Goal: Task Accomplishment & Management: Use online tool/utility

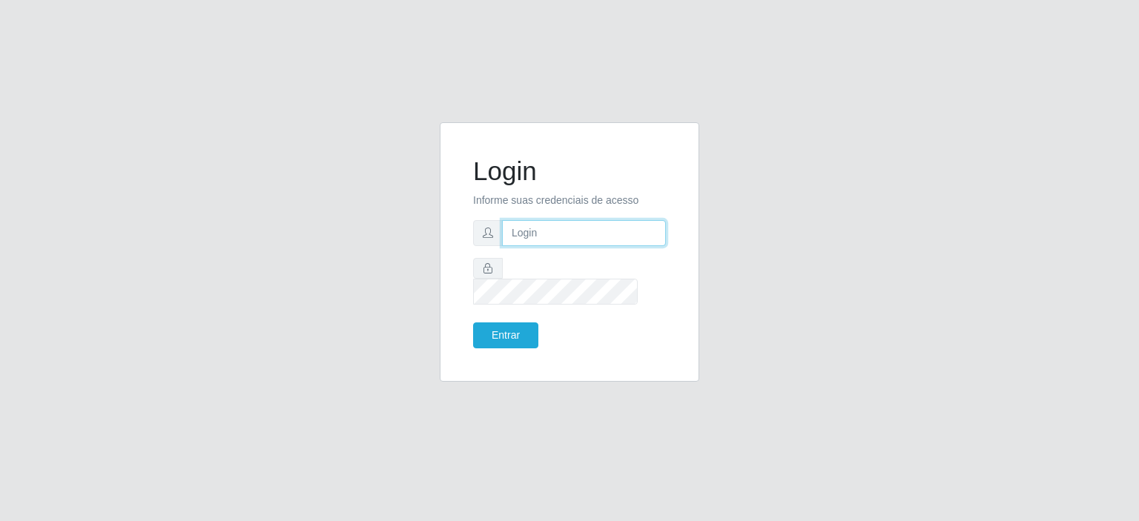
click at [555, 246] on input "text" at bounding box center [584, 233] width 164 height 26
type input "[EMAIL_ADDRESS][DOMAIN_NAME]"
click at [473, 323] on button "Entrar" at bounding box center [505, 336] width 65 height 26
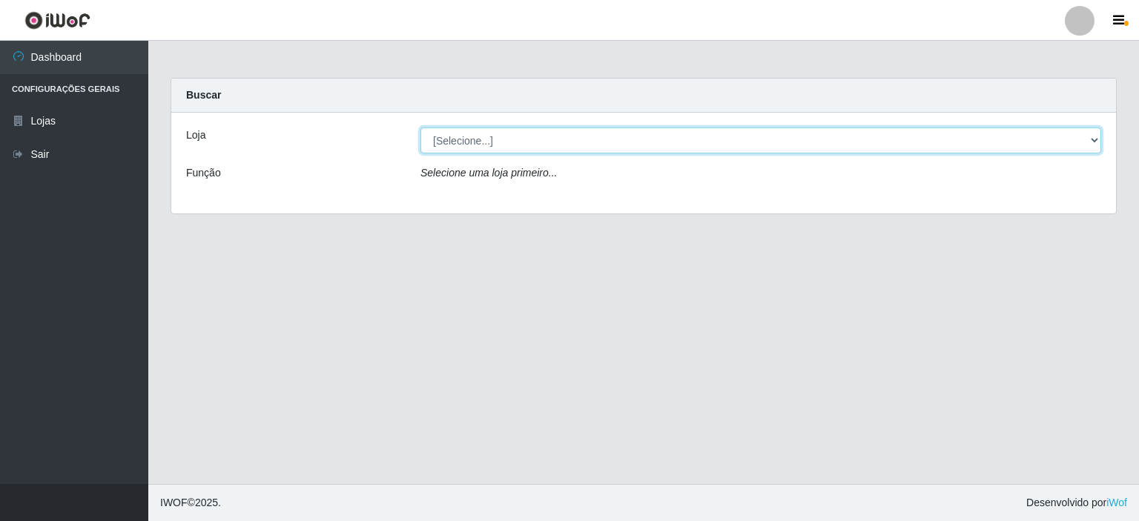
click at [1092, 136] on select "[Selecione...] Corte Fácil - Unidade Planalto" at bounding box center [761, 141] width 681 height 26
select select "202"
click at [421, 128] on select "[Selecione...] Corte Fácil - Unidade Planalto" at bounding box center [761, 141] width 681 height 26
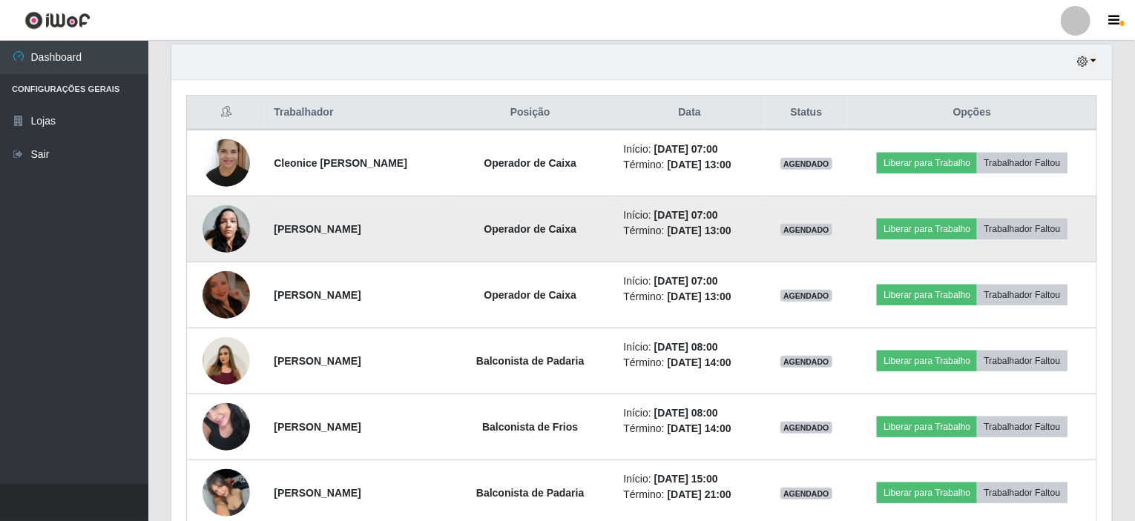
scroll to position [445, 0]
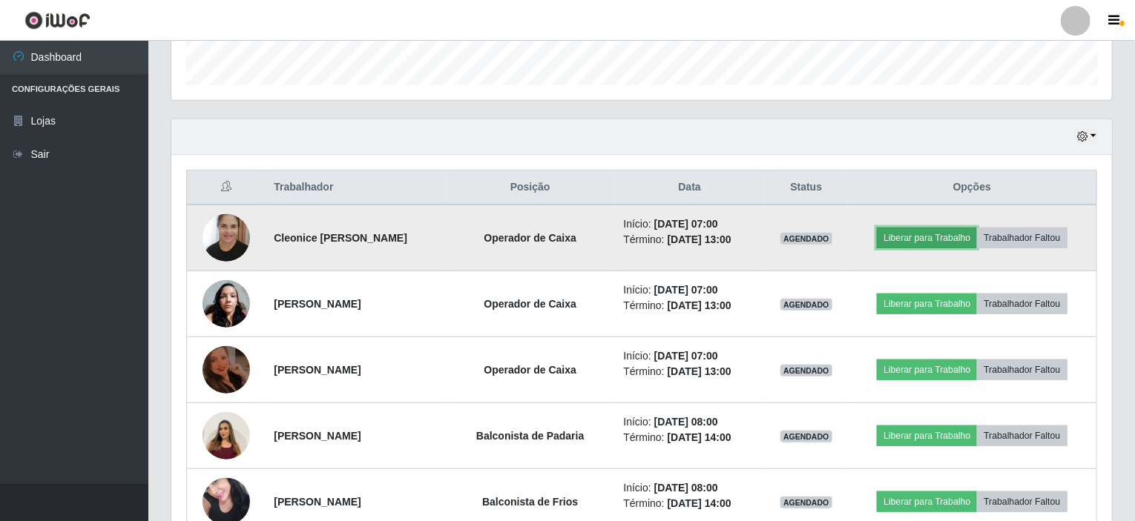
click at [911, 228] on button "Liberar para Trabalho" at bounding box center [927, 238] width 100 height 21
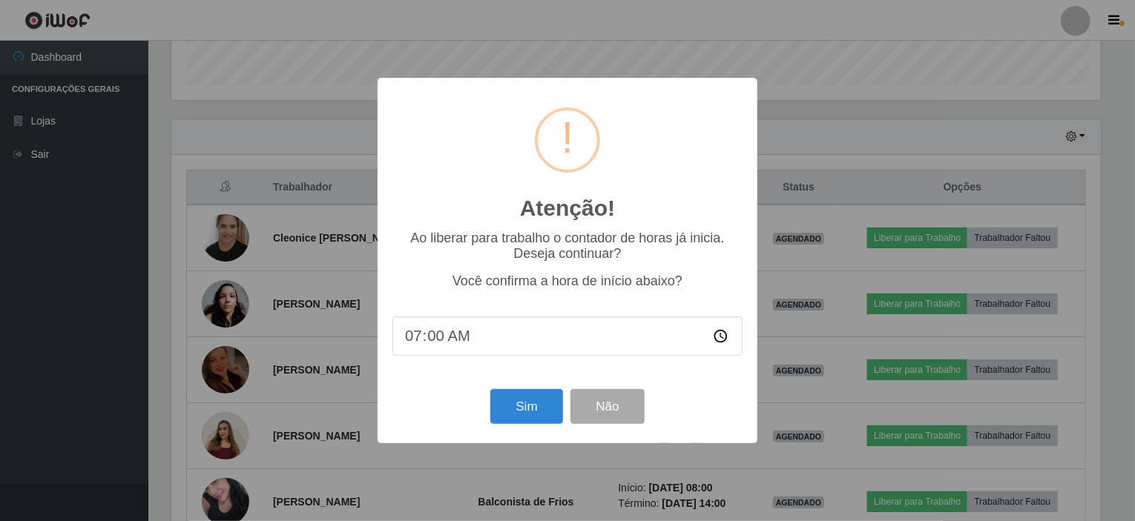
scroll to position [308, 934]
click at [520, 405] on button "Sim" at bounding box center [528, 406] width 72 height 35
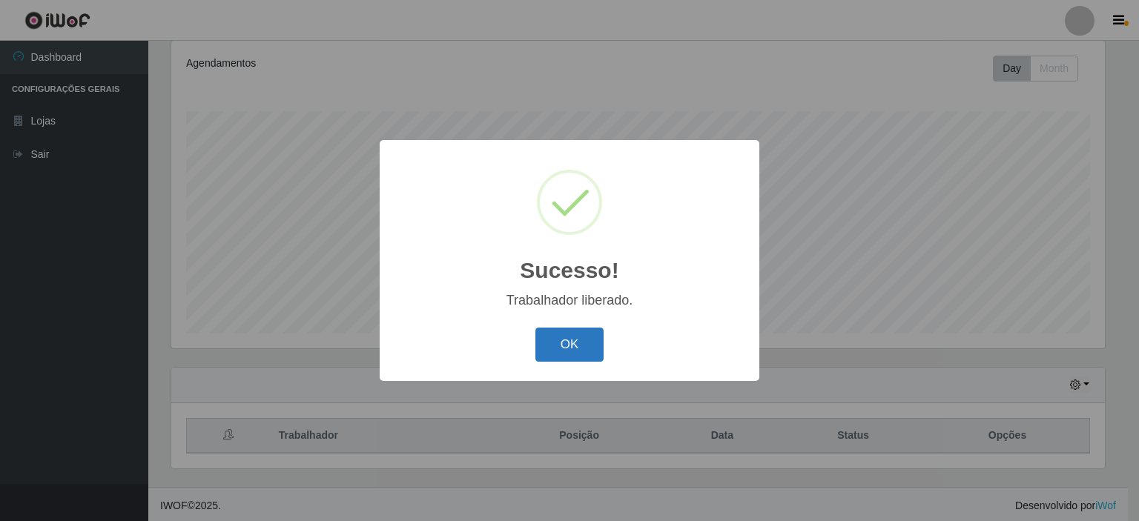
click at [574, 333] on button "OK" at bounding box center [569, 345] width 69 height 35
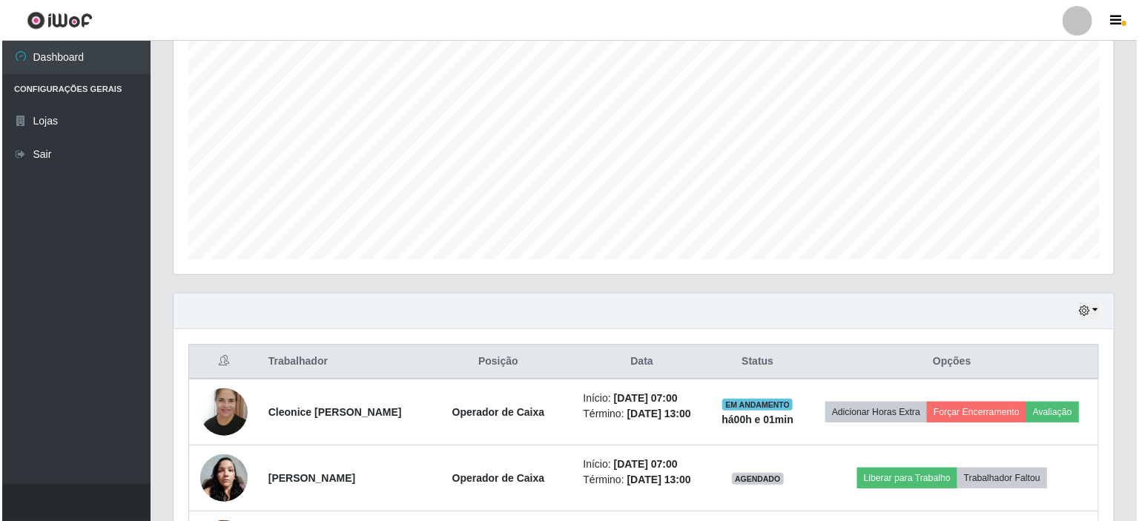
scroll to position [419, 0]
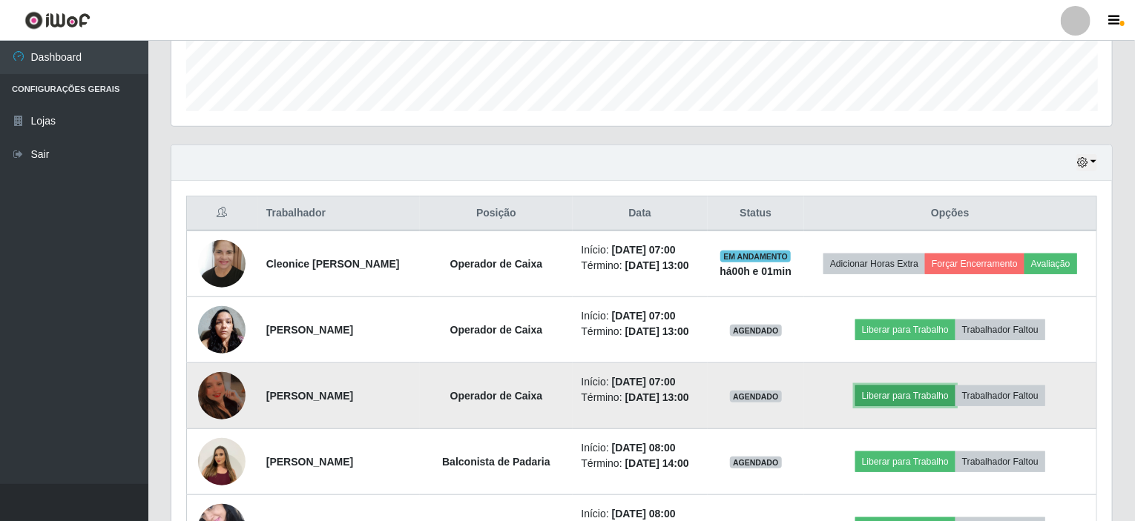
click at [905, 396] on button "Liberar para Trabalho" at bounding box center [905, 396] width 100 height 21
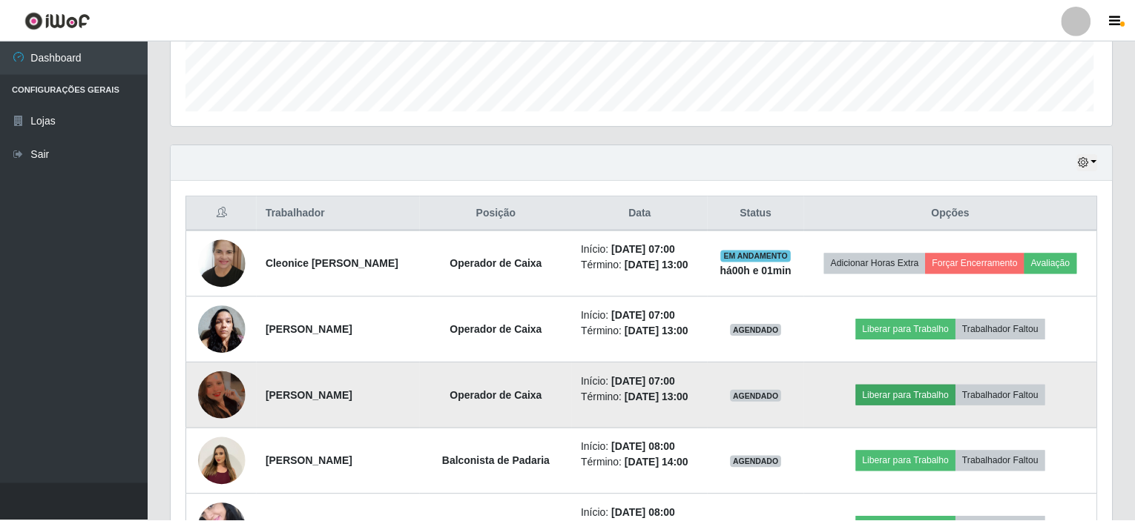
scroll to position [308, 934]
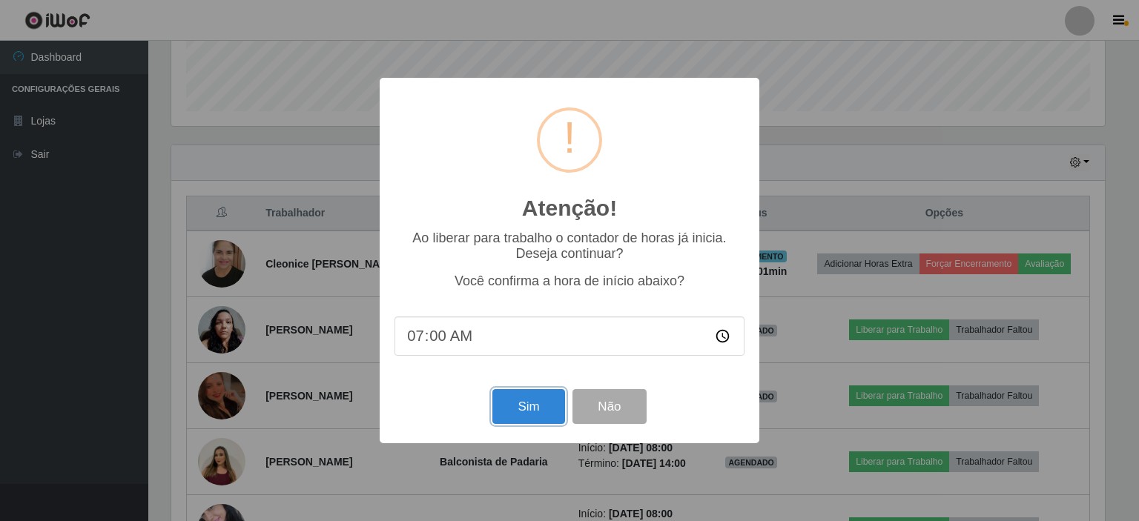
click at [521, 403] on button "Sim" at bounding box center [528, 406] width 72 height 35
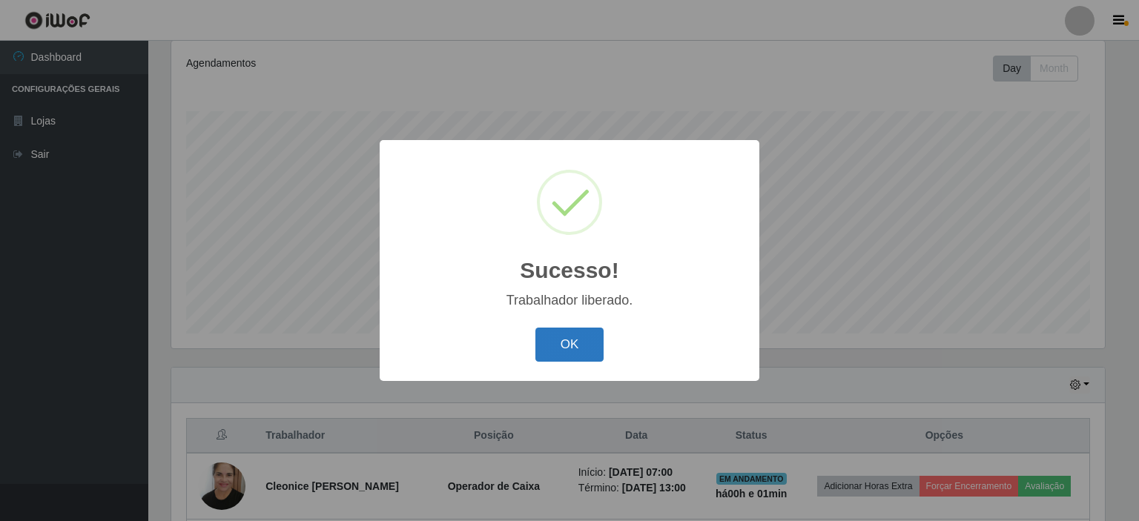
click at [587, 348] on button "OK" at bounding box center [569, 345] width 69 height 35
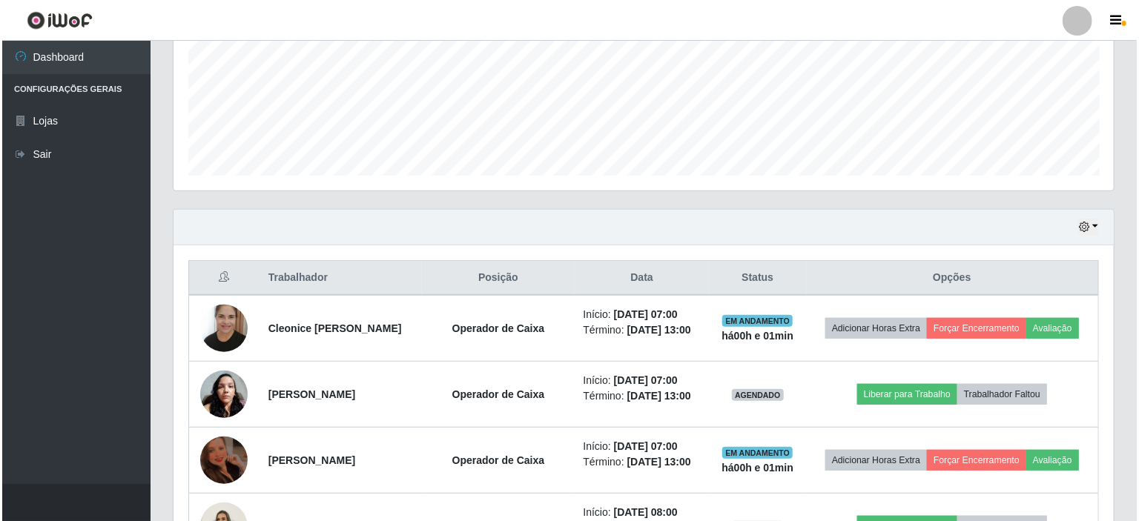
scroll to position [419, 0]
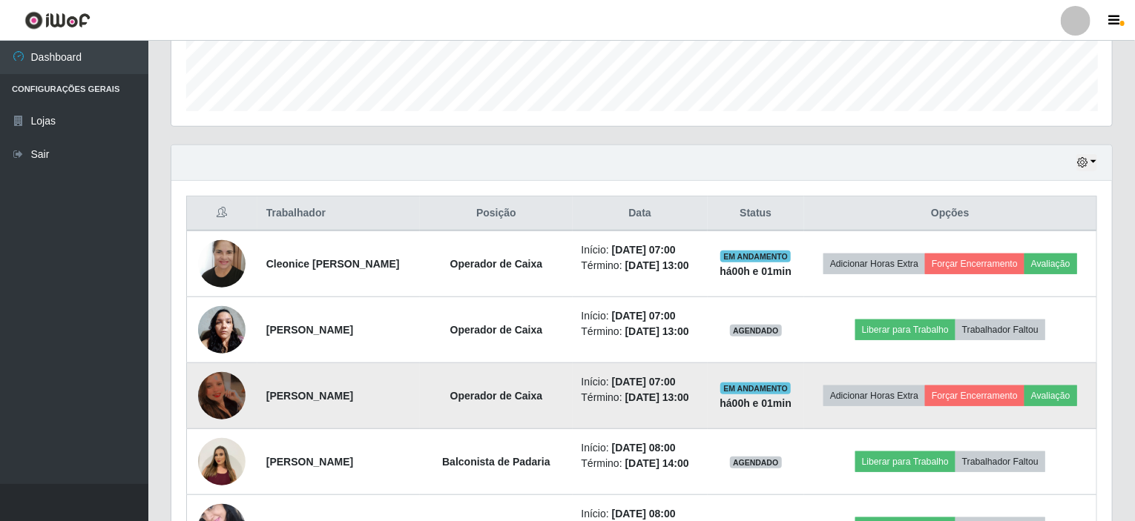
click at [208, 395] on img at bounding box center [221, 395] width 47 height 63
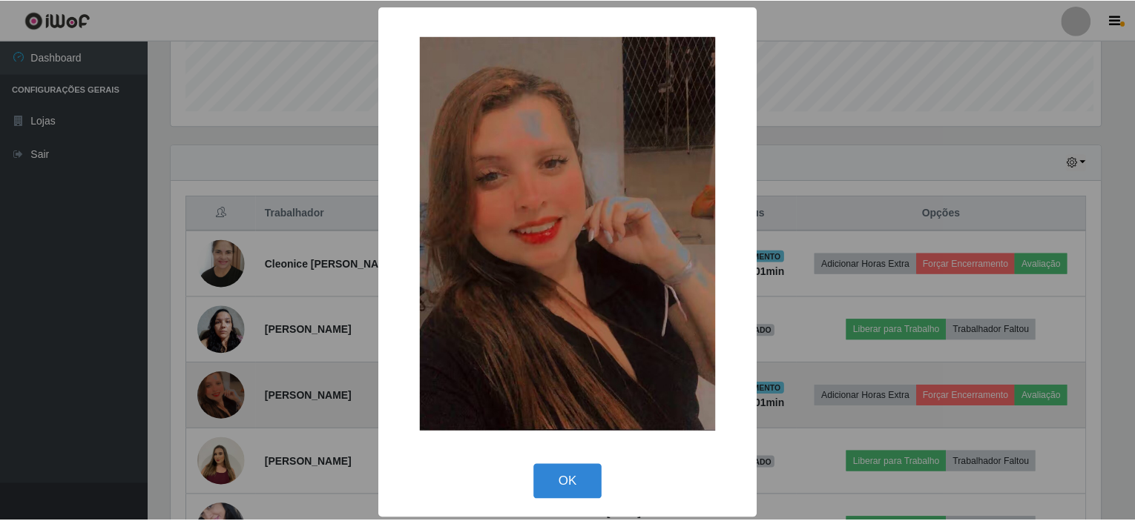
scroll to position [308, 934]
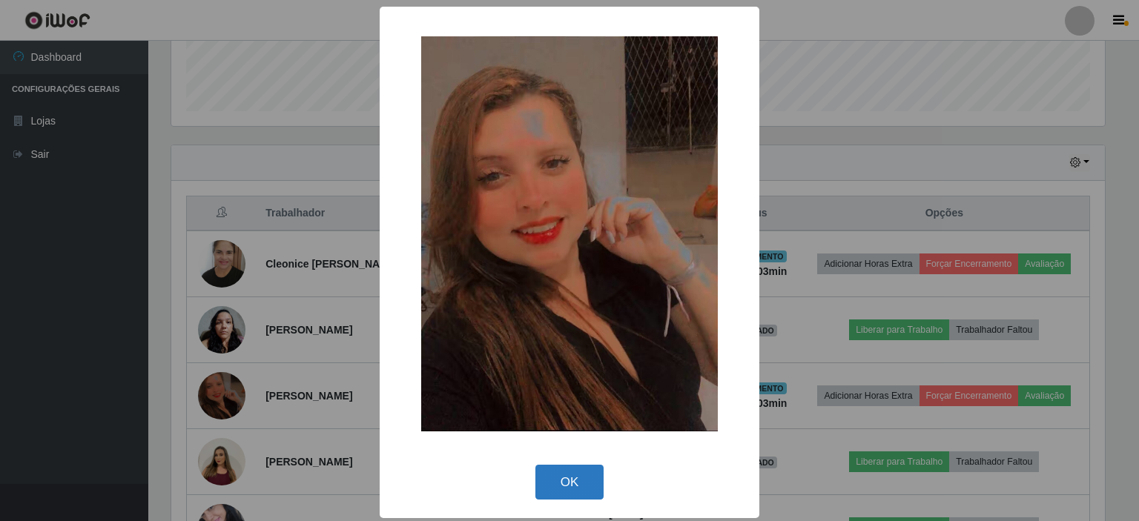
click at [576, 488] on button "OK" at bounding box center [569, 482] width 69 height 35
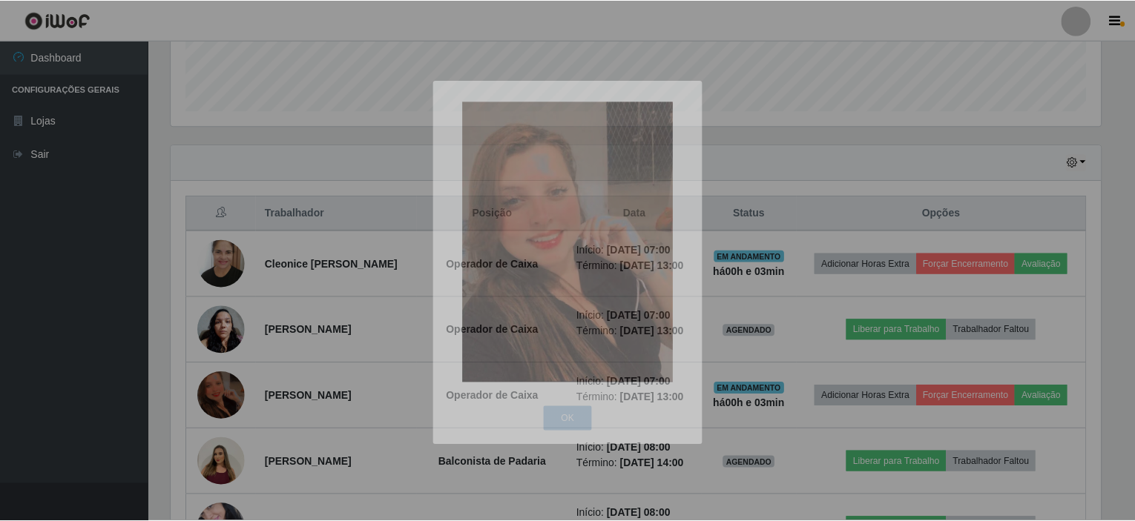
scroll to position [308, 940]
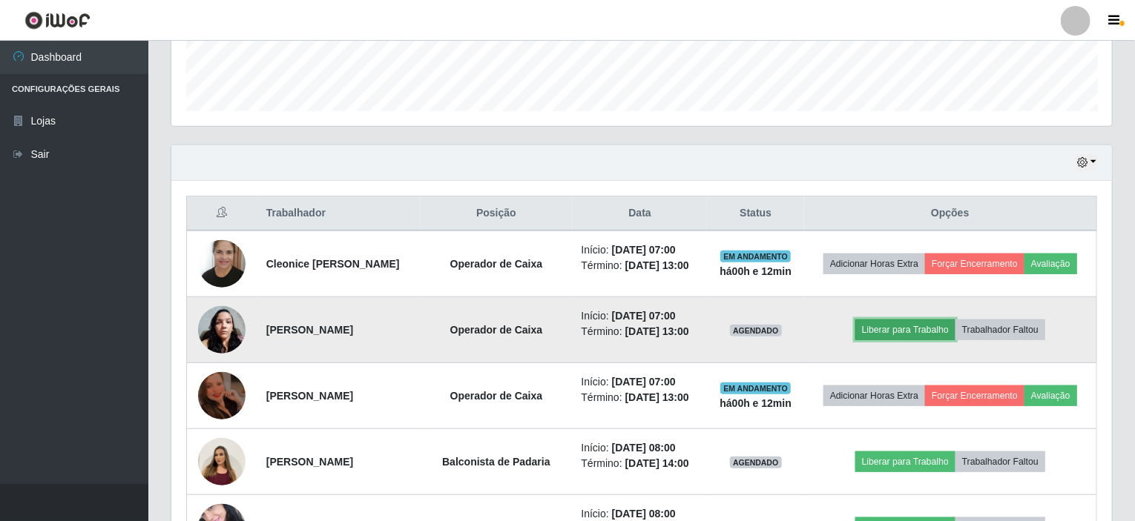
click at [912, 329] on button "Liberar para Trabalho" at bounding box center [905, 330] width 100 height 21
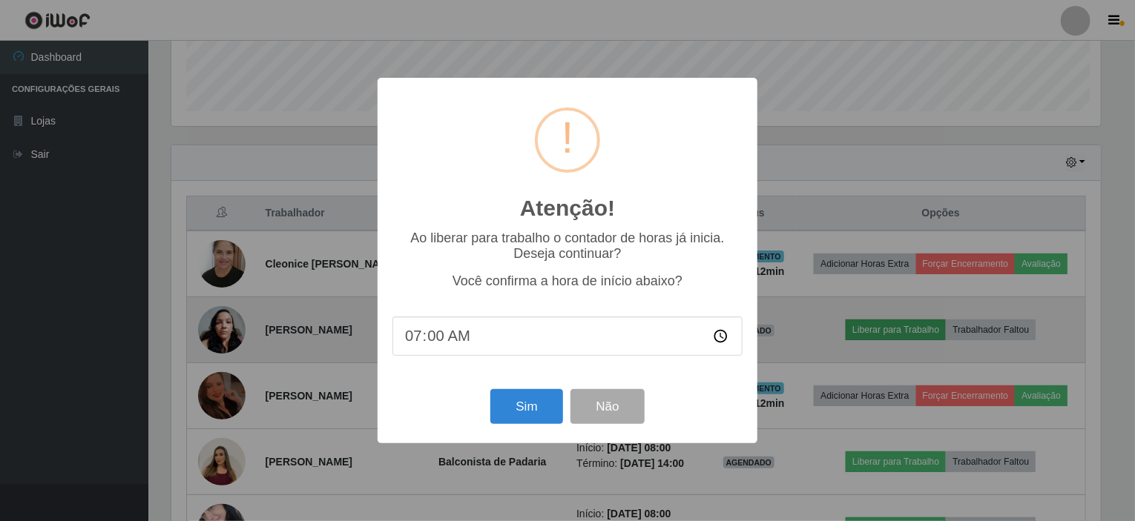
scroll to position [308, 934]
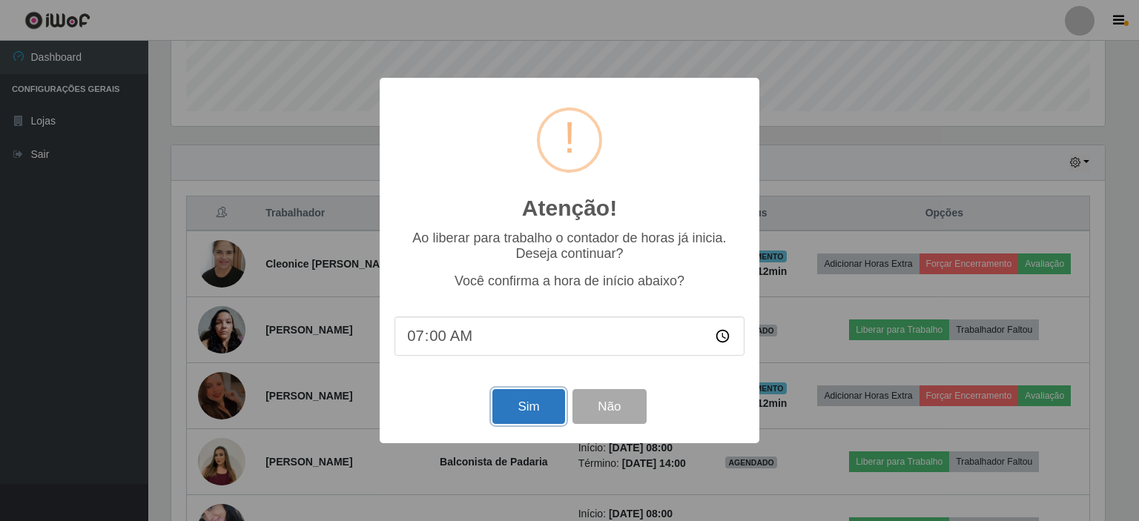
click at [543, 409] on button "Sim" at bounding box center [528, 406] width 72 height 35
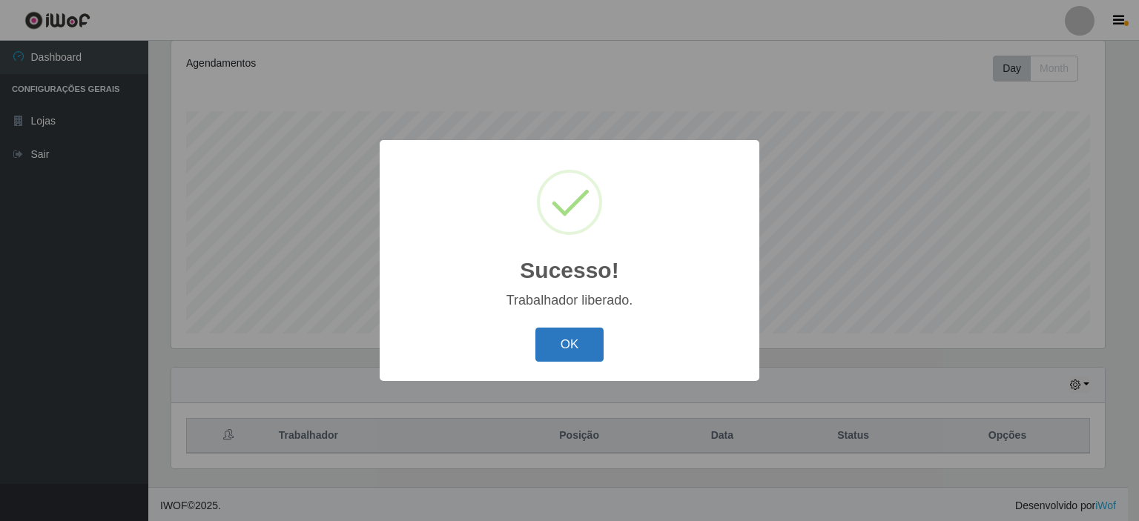
click at [576, 334] on button "OK" at bounding box center [569, 345] width 69 height 35
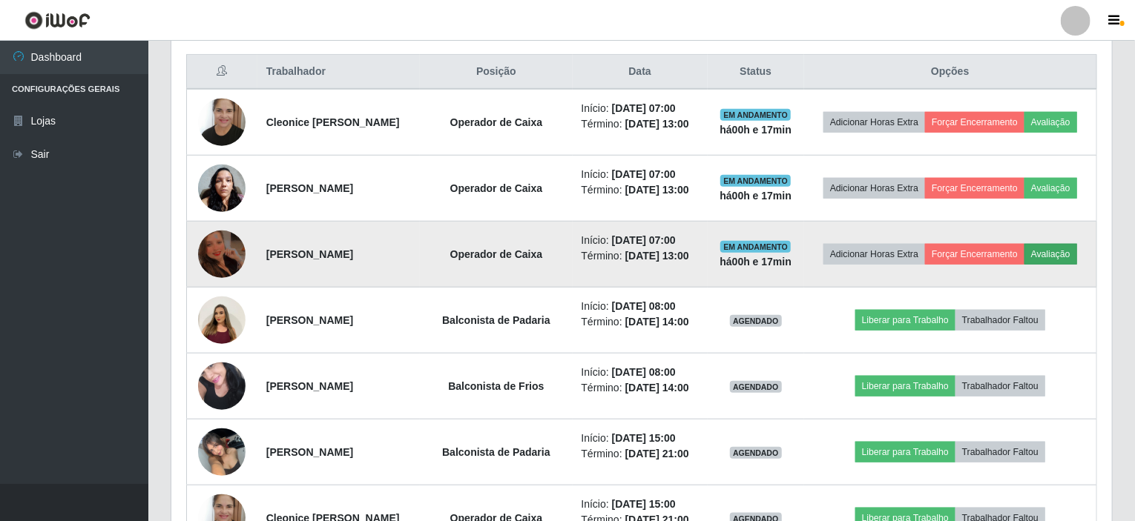
scroll to position [484, 0]
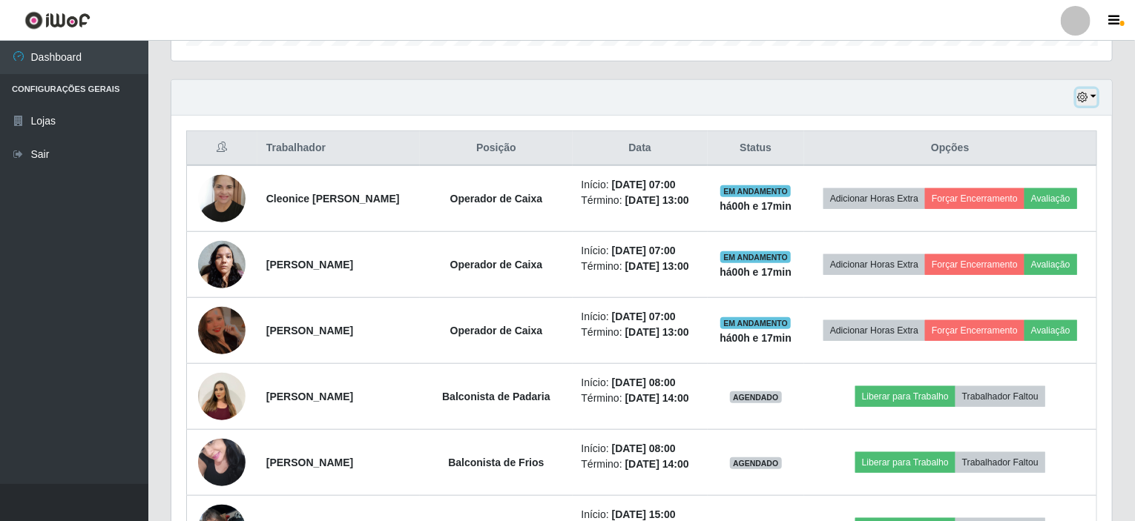
click at [1093, 97] on button "button" at bounding box center [1086, 97] width 21 height 17
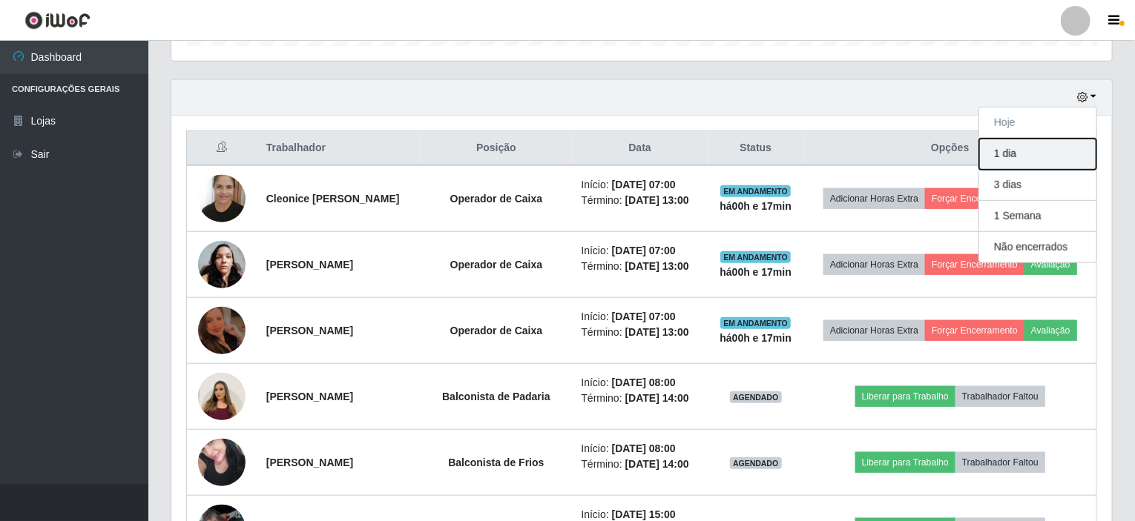
click at [1020, 152] on button "1 dia" at bounding box center [1037, 154] width 117 height 31
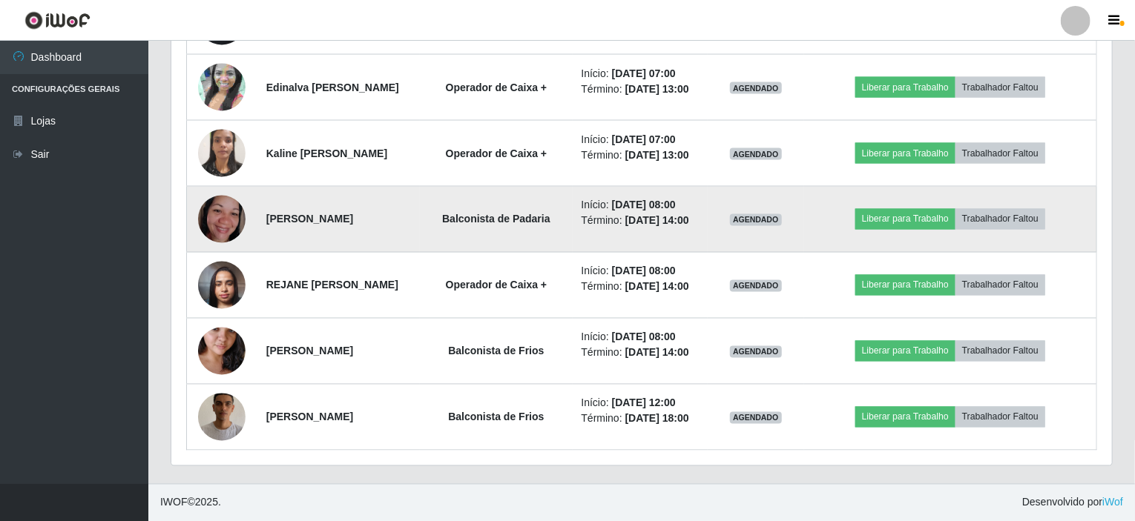
scroll to position [1428, 0]
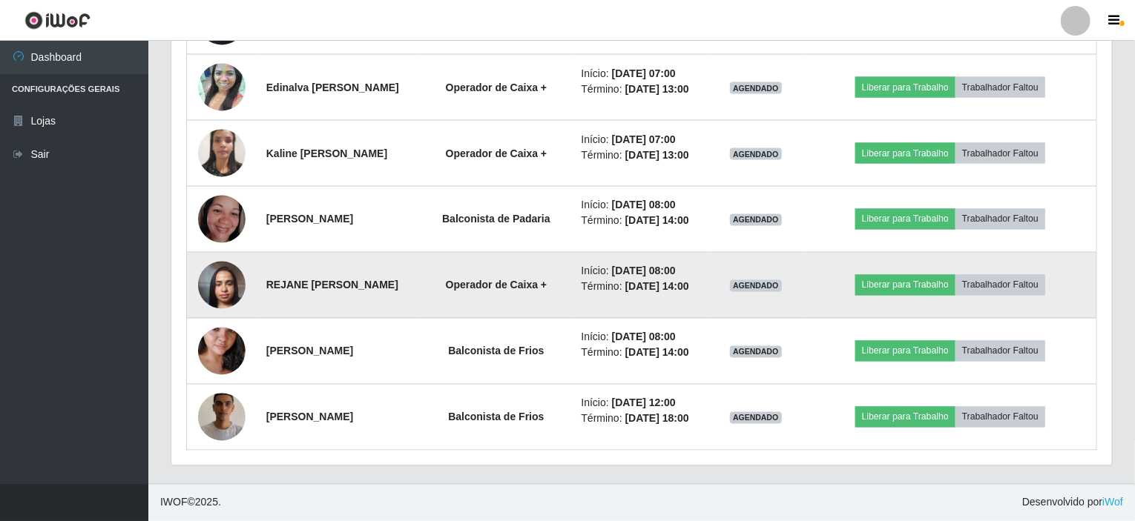
click at [206, 254] on img at bounding box center [221, 285] width 47 height 63
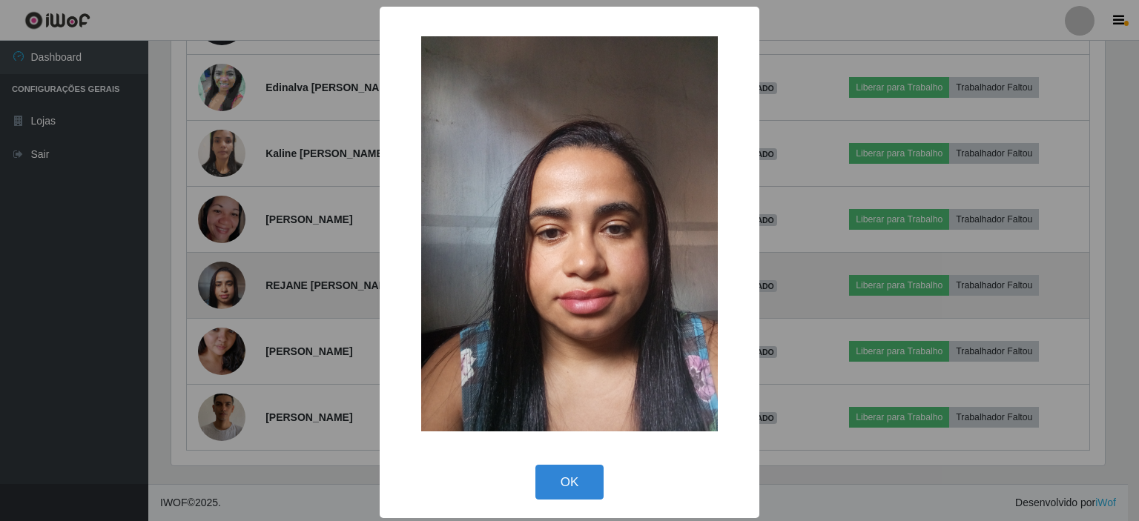
scroll to position [308, 934]
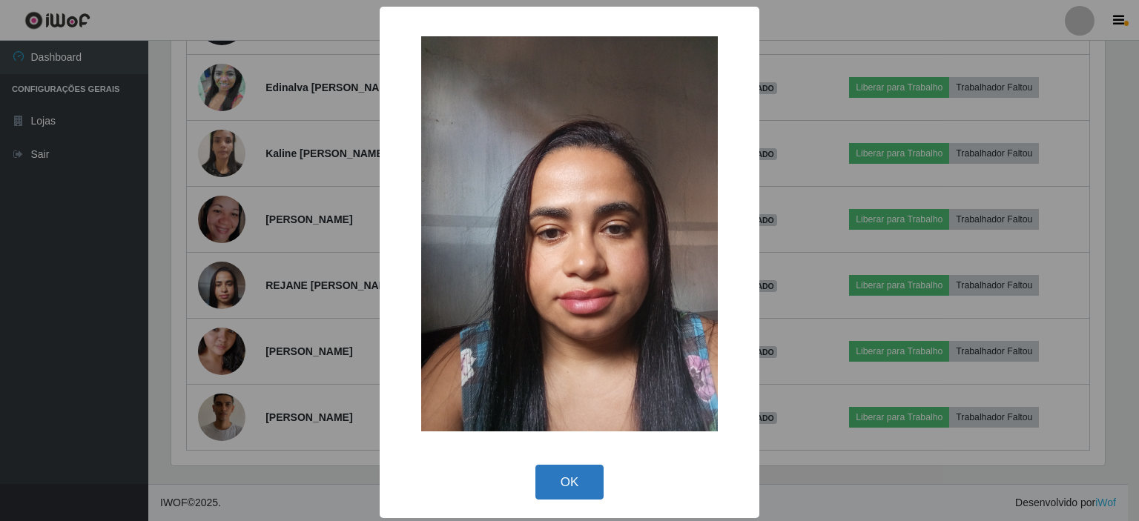
click at [570, 492] on button "OK" at bounding box center [569, 482] width 69 height 35
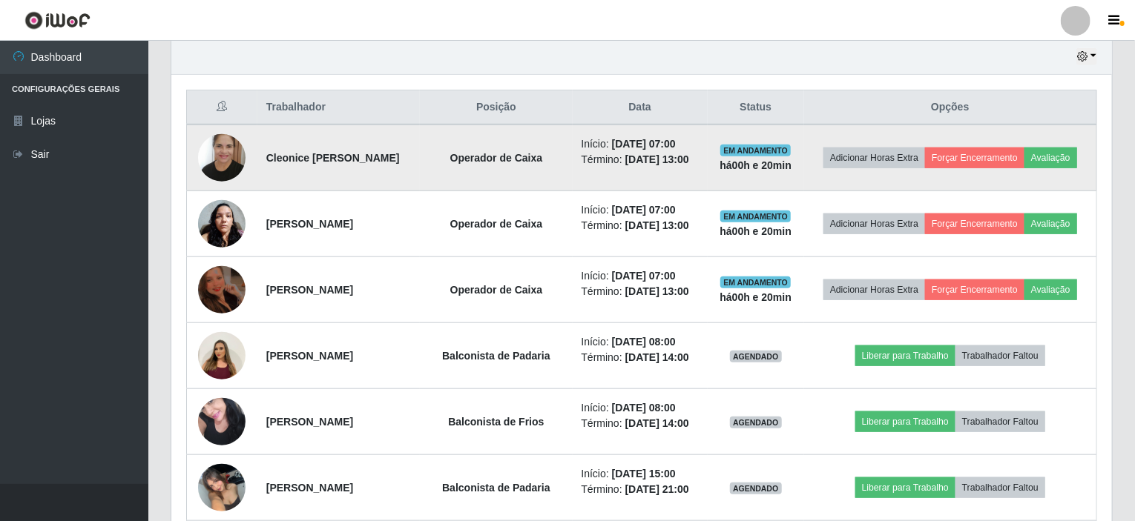
scroll to position [435, 0]
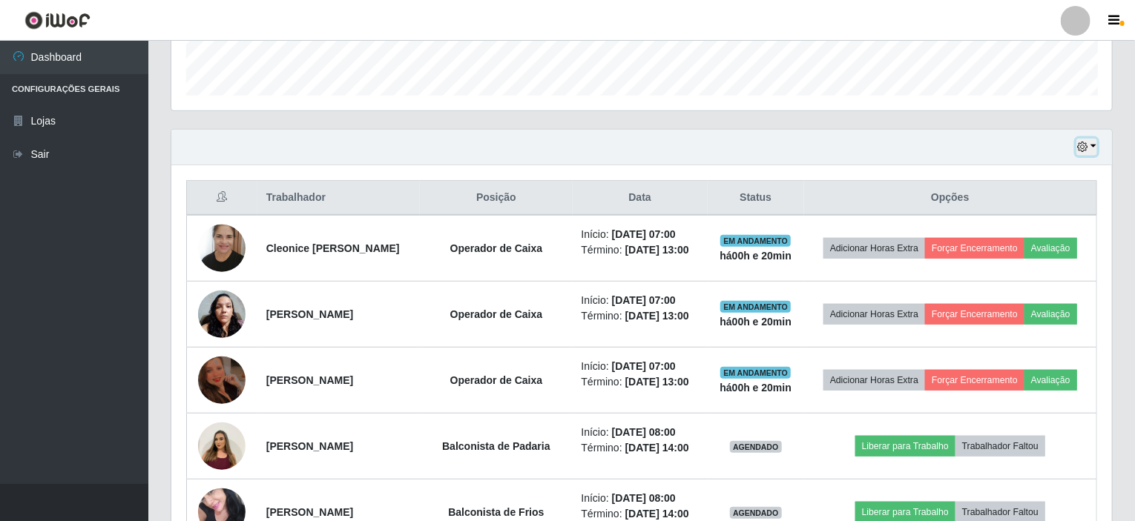
click at [1096, 144] on button "button" at bounding box center [1086, 147] width 21 height 17
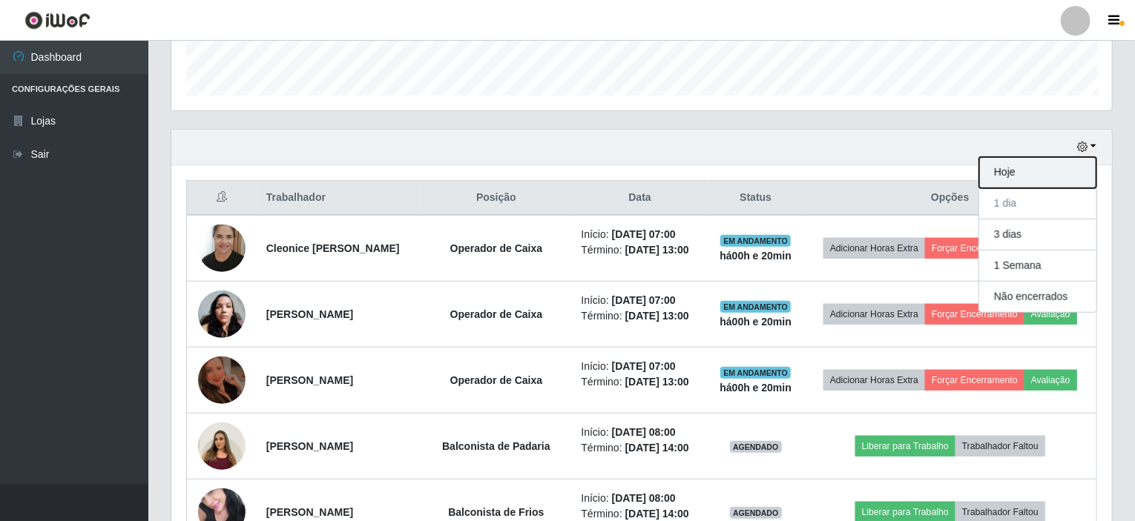
click at [1029, 167] on button "Hoje" at bounding box center [1037, 172] width 117 height 31
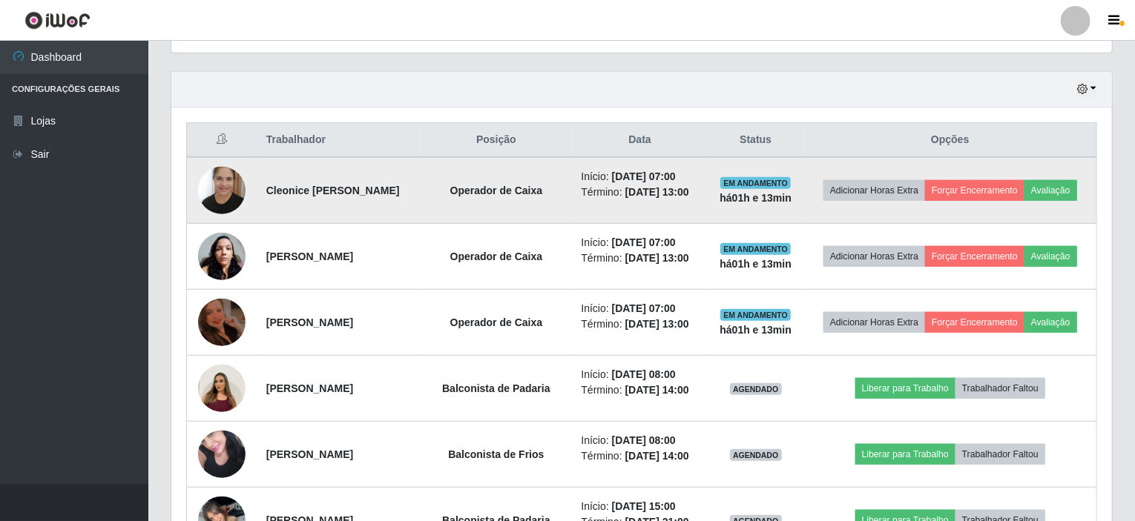
scroll to position [509, 0]
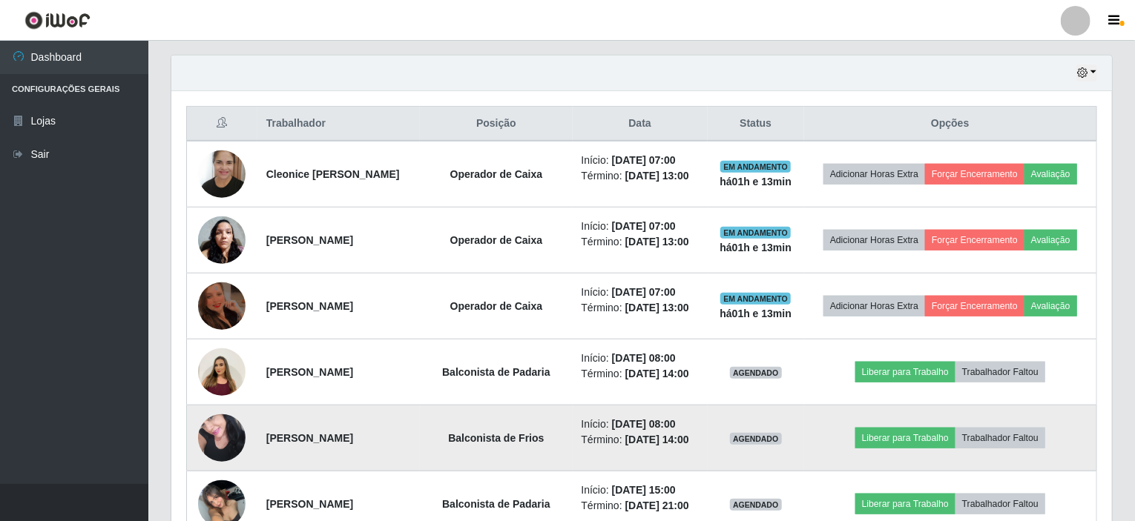
click at [225, 436] on img at bounding box center [221, 437] width 47 height 63
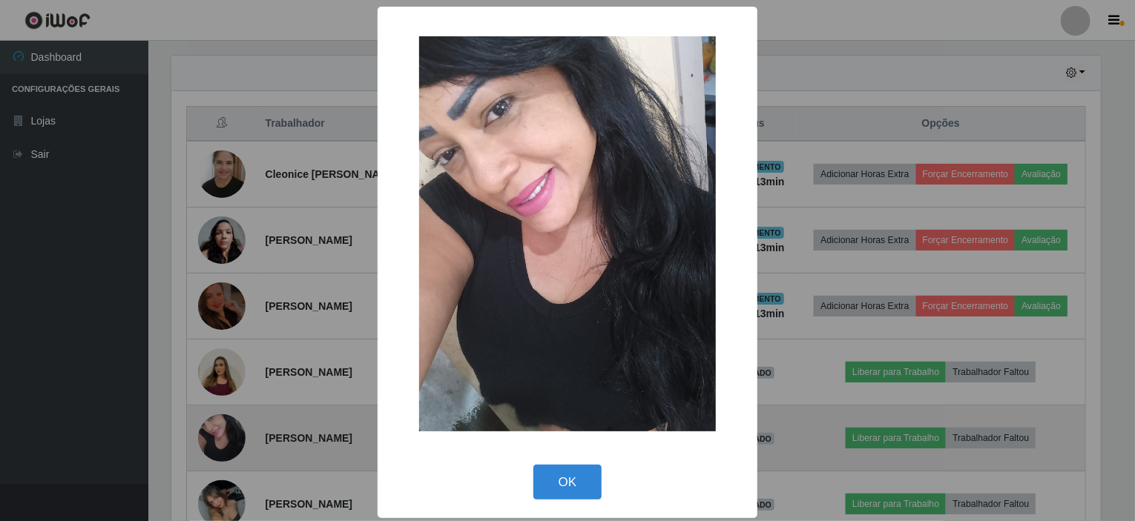
scroll to position [308, 934]
click at [225, 436] on div "× OK Cancel" at bounding box center [569, 260] width 1139 height 521
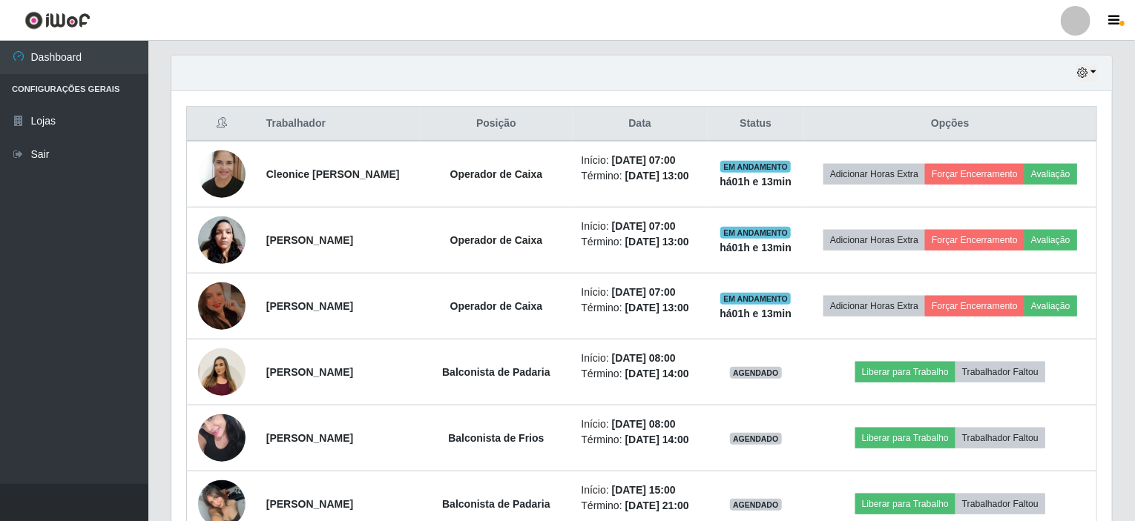
scroll to position [308, 940]
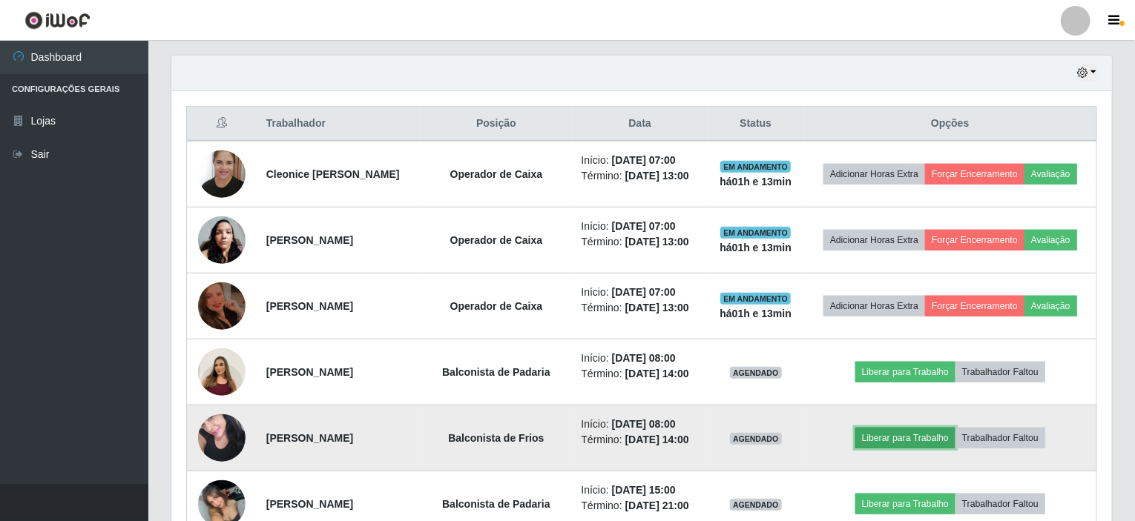
click at [926, 432] on button "Liberar para Trabalho" at bounding box center [905, 438] width 100 height 21
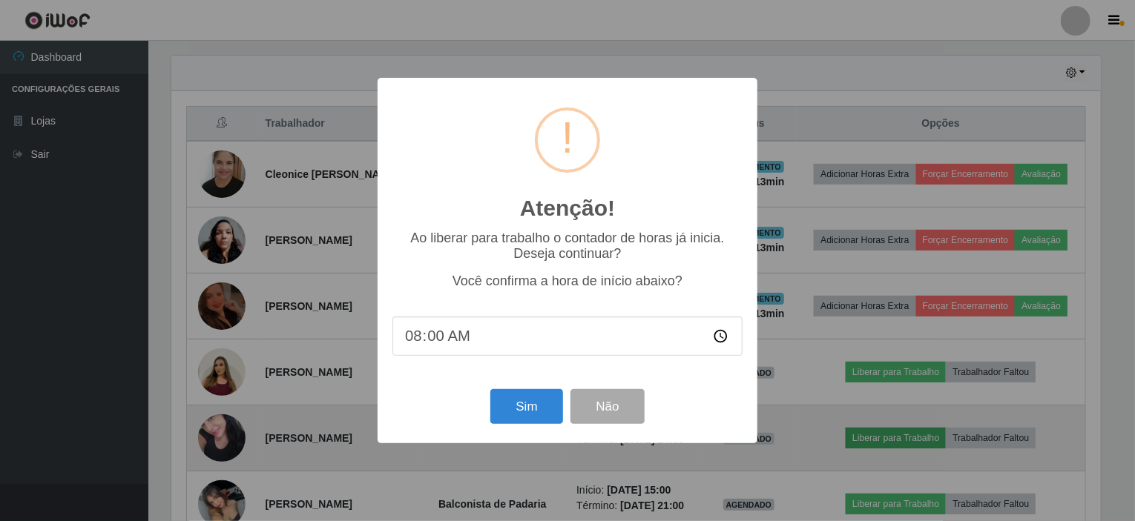
scroll to position [308, 934]
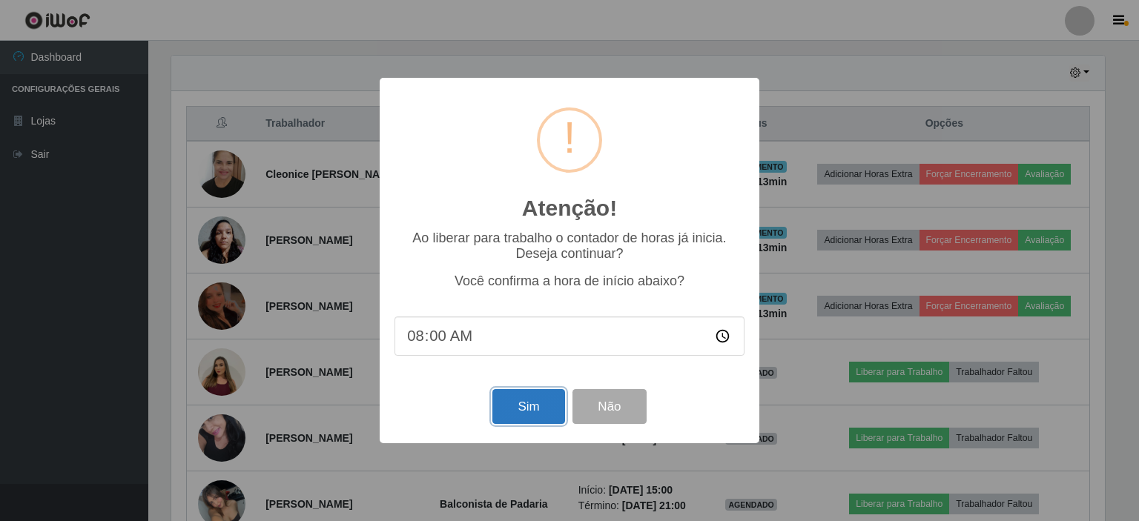
click at [500, 421] on button "Sim" at bounding box center [528, 406] width 72 height 35
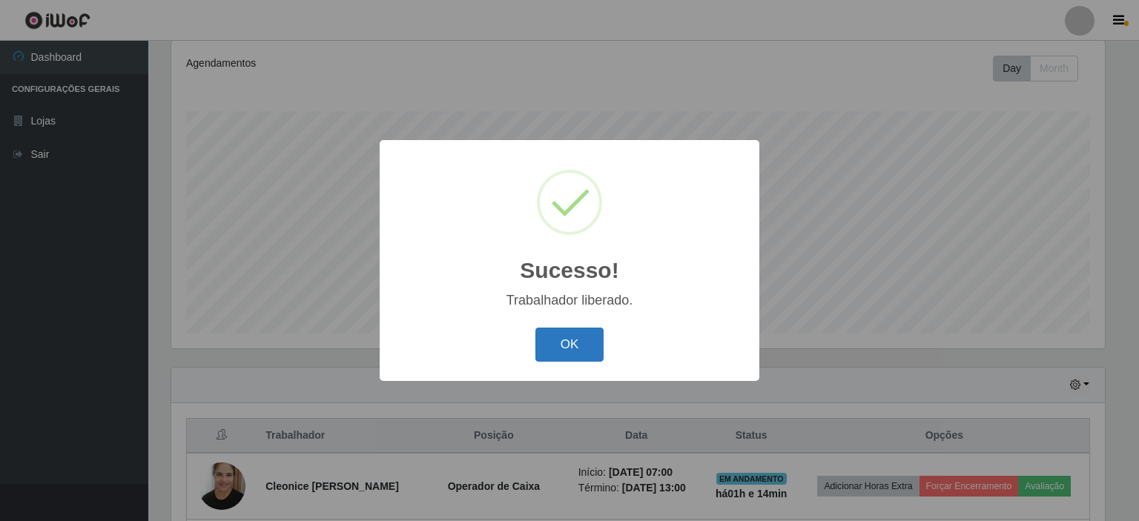
click at [549, 332] on button "OK" at bounding box center [569, 345] width 69 height 35
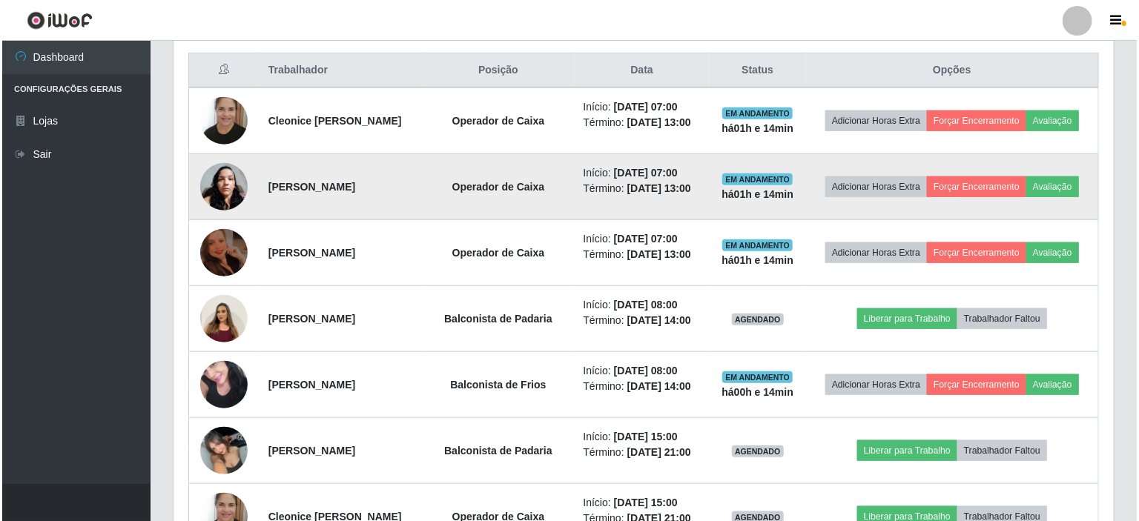
scroll to position [567, 0]
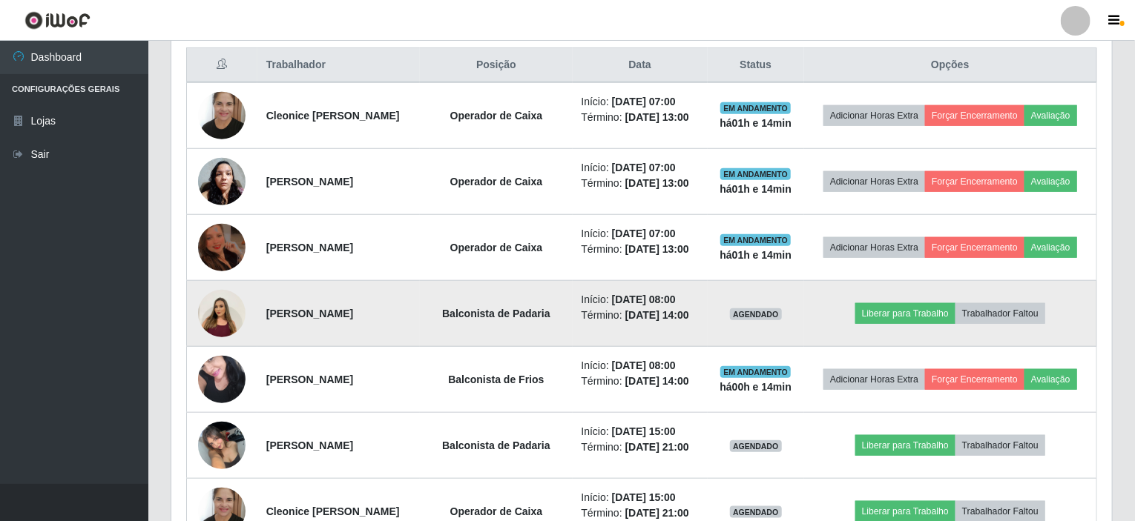
click at [217, 314] on img at bounding box center [221, 313] width 47 height 63
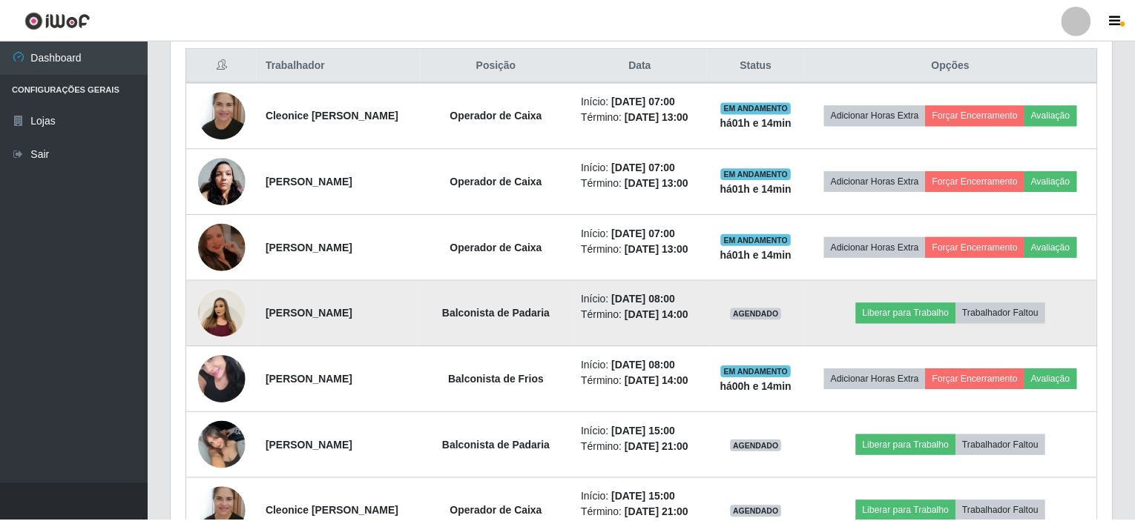
scroll to position [308, 934]
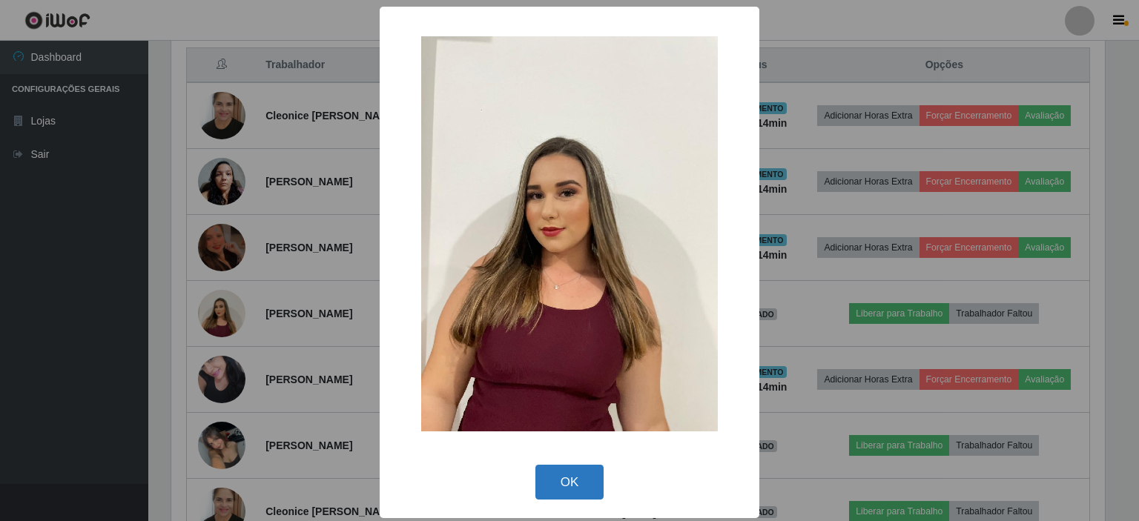
click at [555, 483] on button "OK" at bounding box center [569, 482] width 69 height 35
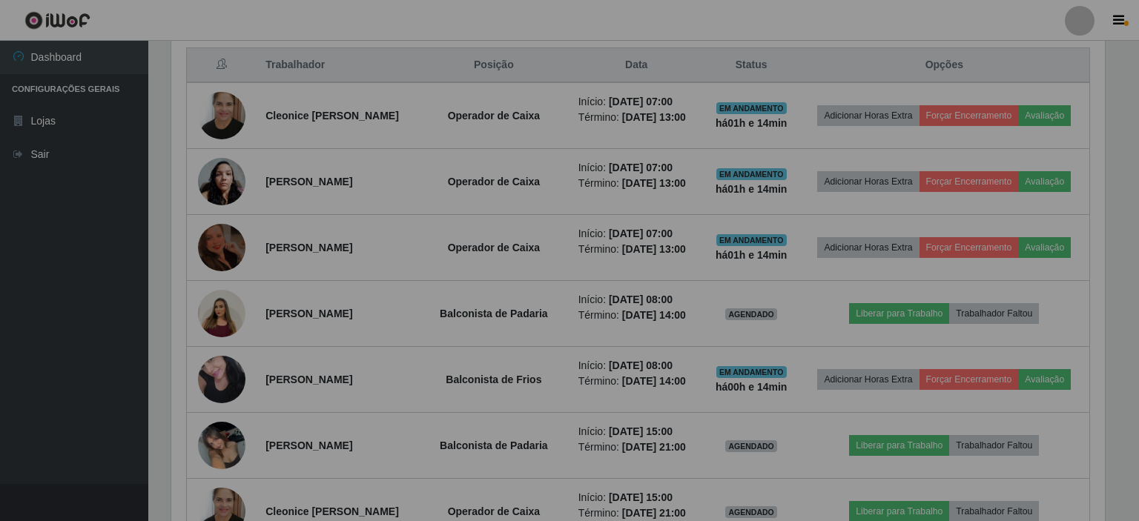
scroll to position [308, 940]
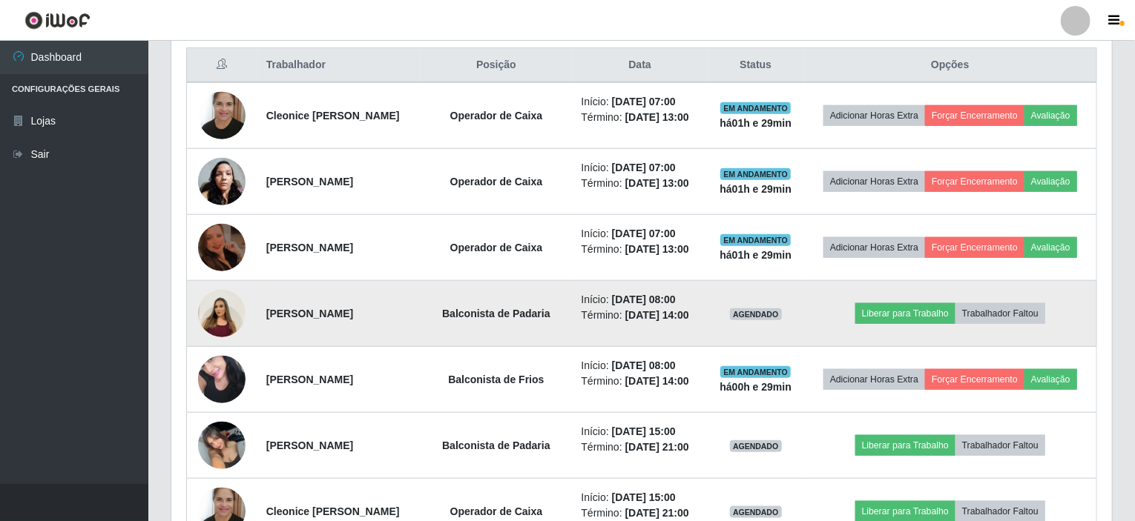
click at [230, 313] on img at bounding box center [221, 313] width 47 height 63
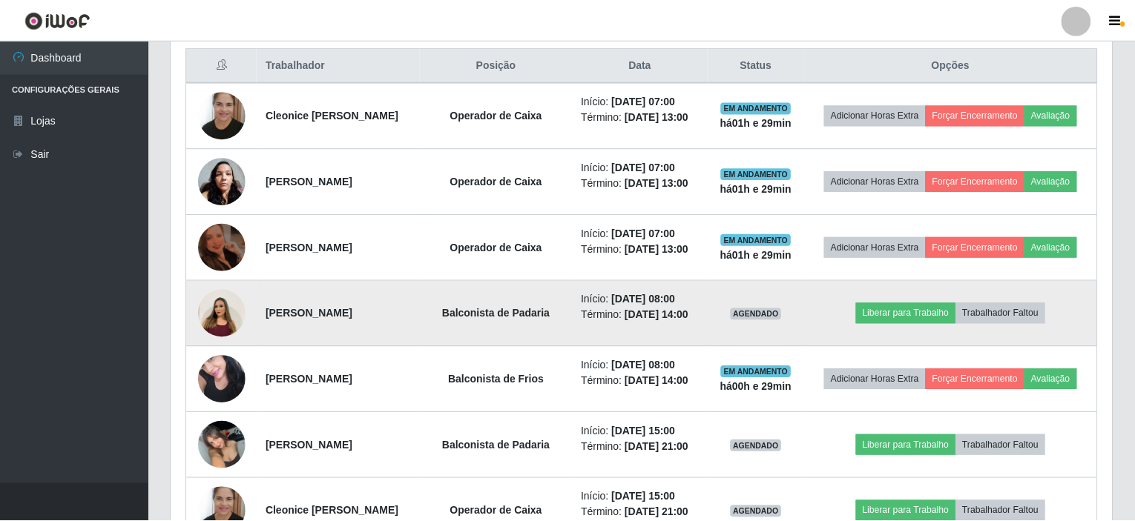
scroll to position [308, 934]
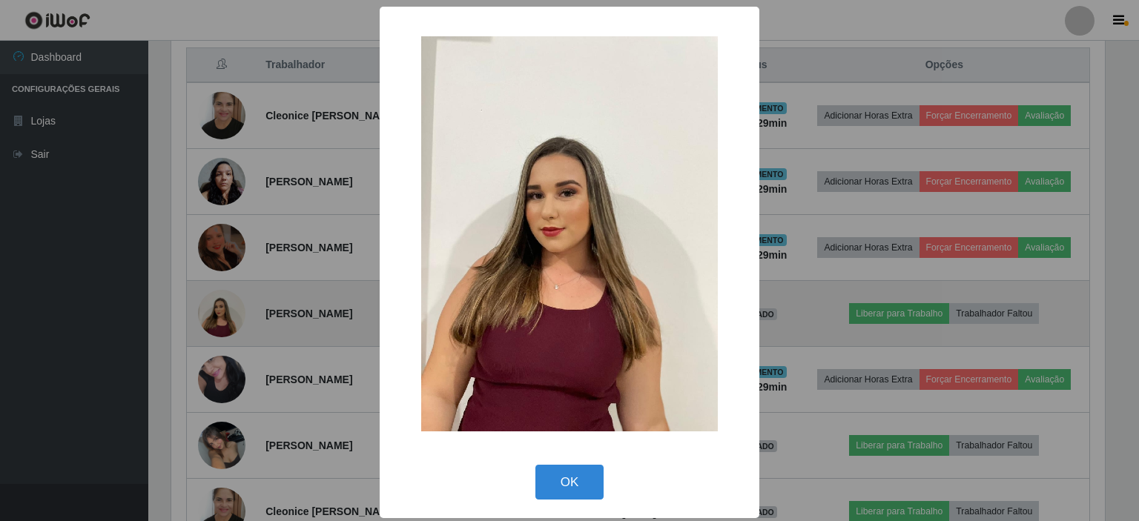
click at [229, 313] on div "× OK Cancel" at bounding box center [569, 260] width 1139 height 521
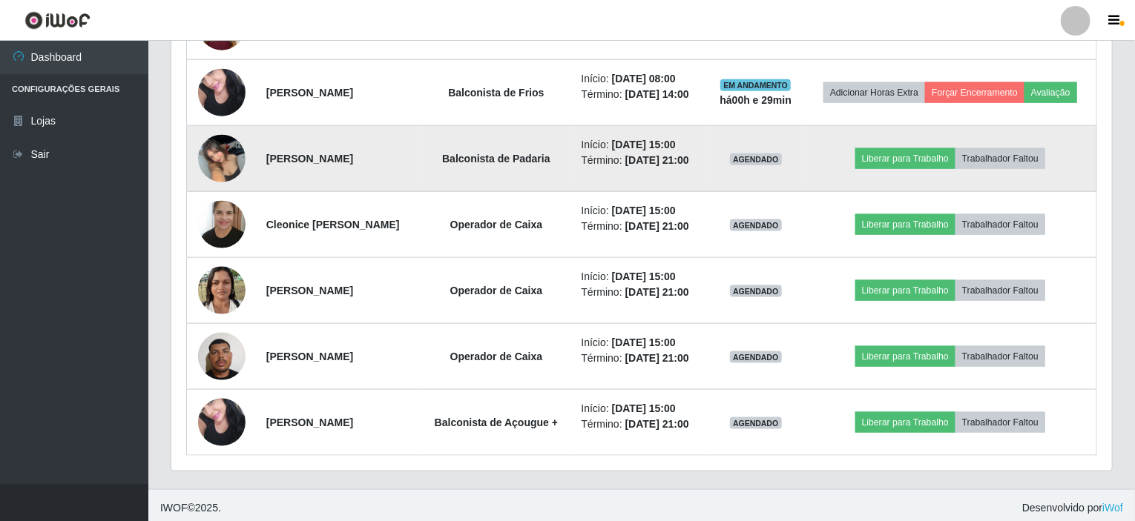
scroll to position [855, 0]
click at [239, 156] on img at bounding box center [221, 157] width 47 height 63
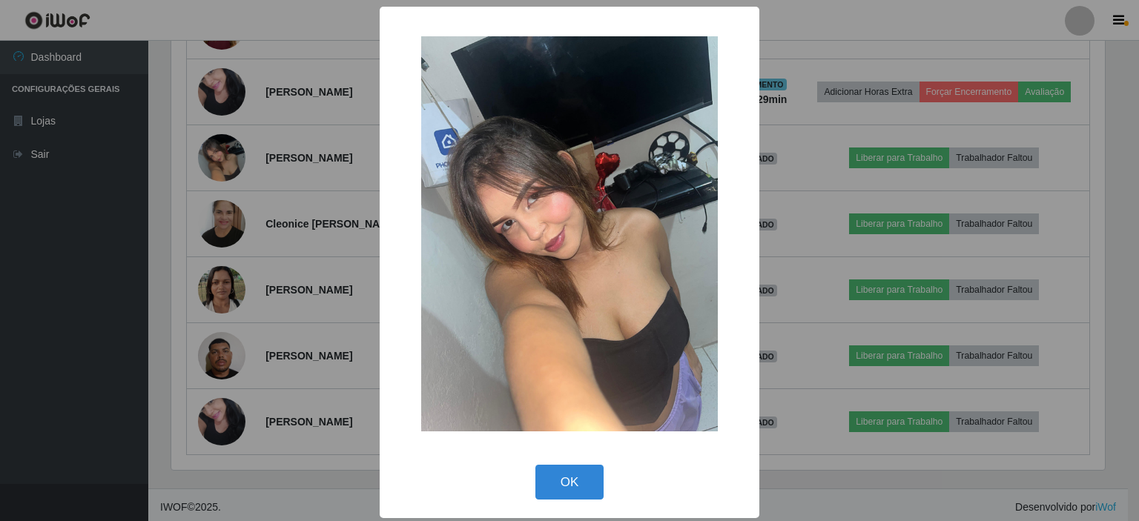
click at [238, 156] on div "× OK Cancel" at bounding box center [569, 260] width 1139 height 521
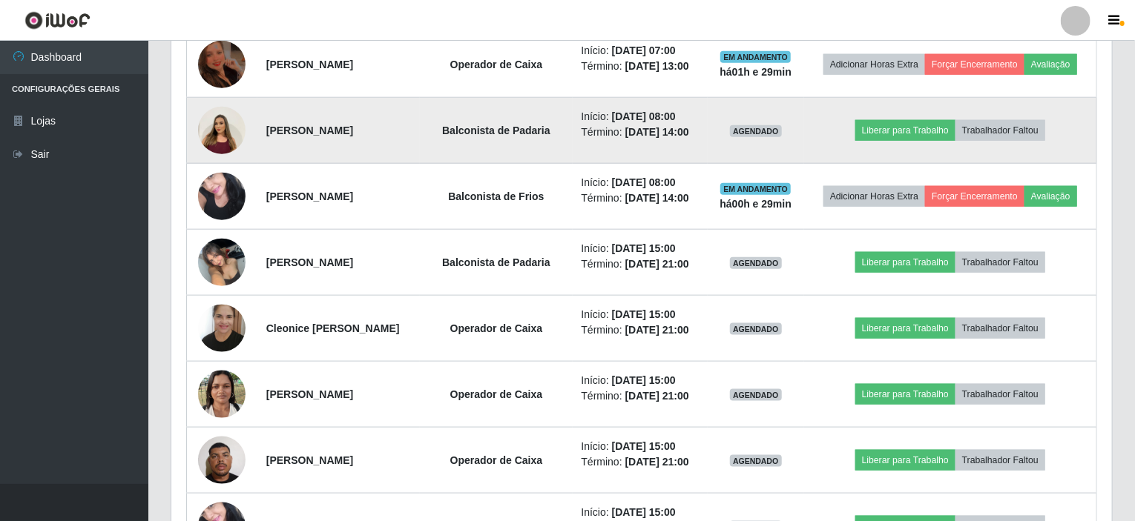
scroll to position [633, 0]
